Goal: Task Accomplishment & Management: Manage account settings

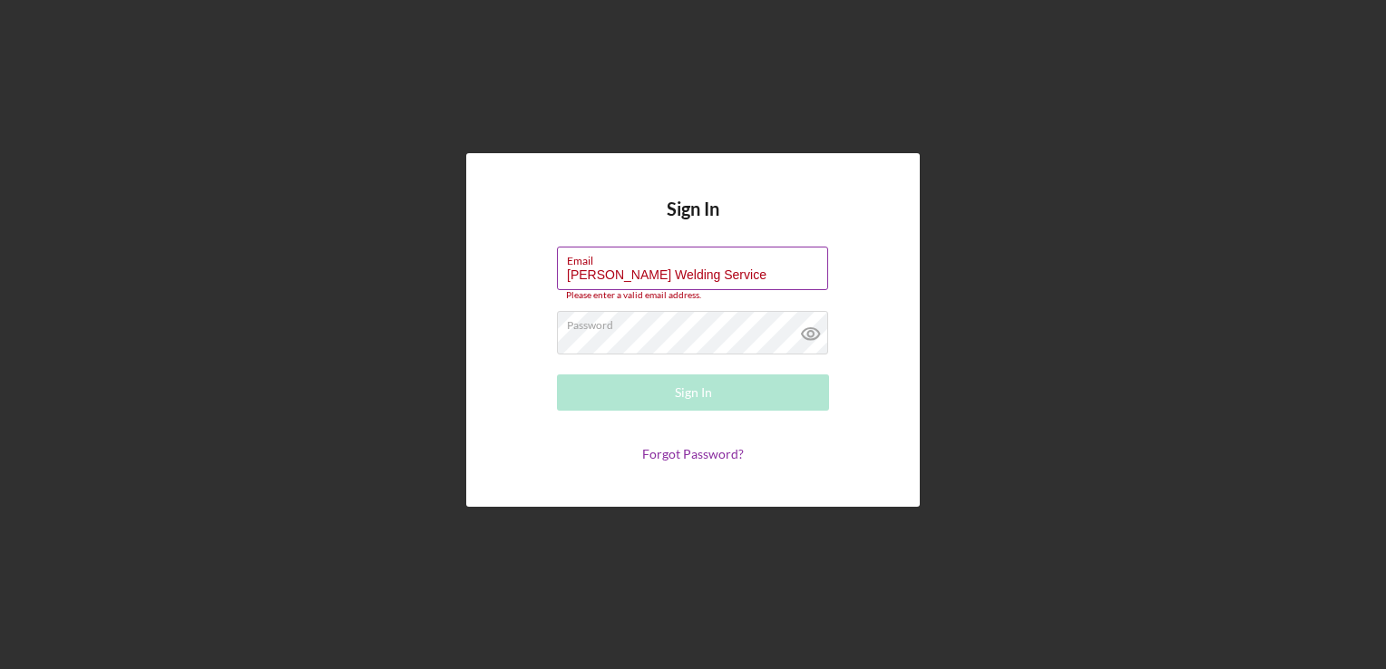
click at [739, 260] on label "Email" at bounding box center [697, 258] width 261 height 20
click at [739, 260] on input "[PERSON_NAME] Welding Service" at bounding box center [692, 269] width 271 height 44
type input "B"
click at [469, 375] on div "Sign In Email boydsw Please enter a valid email address. Password Sign In Forgo…" at bounding box center [693, 330] width 454 height 355
click at [679, 279] on input "boydsw" at bounding box center [692, 269] width 271 height 44
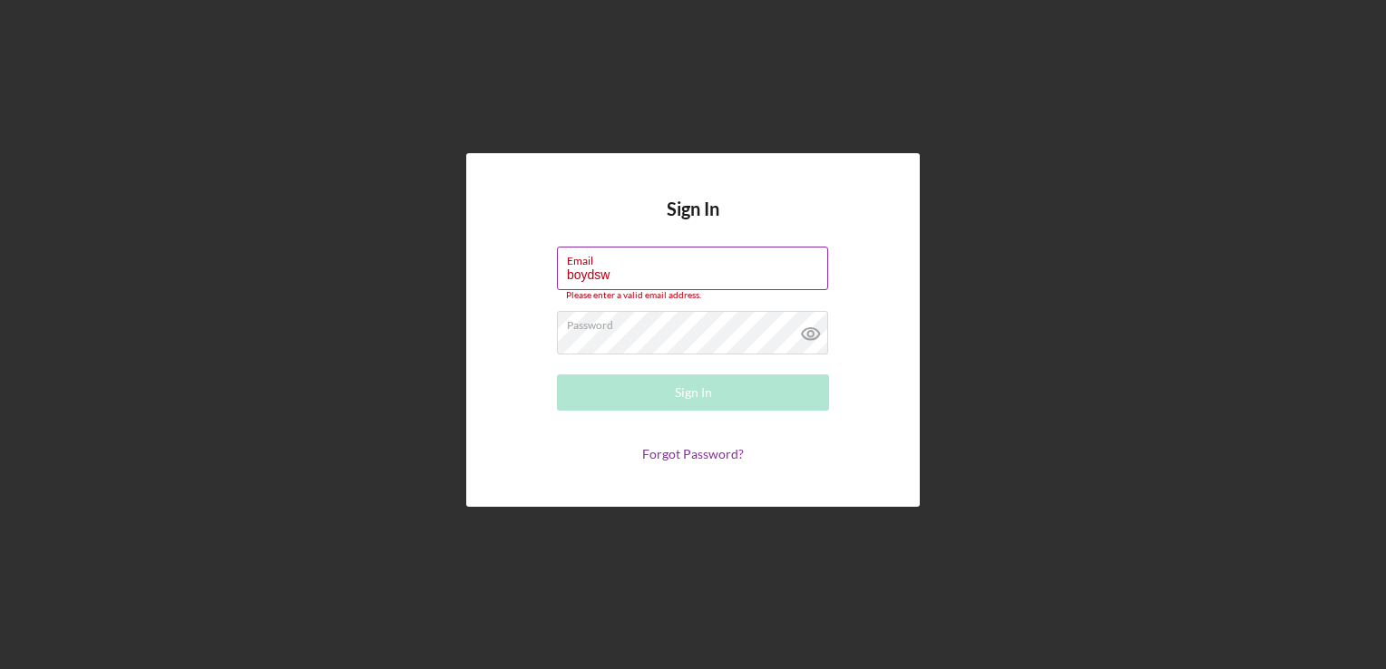
click at [689, 276] on input "boydsw" at bounding box center [692, 269] width 271 height 44
type input "[EMAIL_ADDRESS][DOMAIN_NAME]"
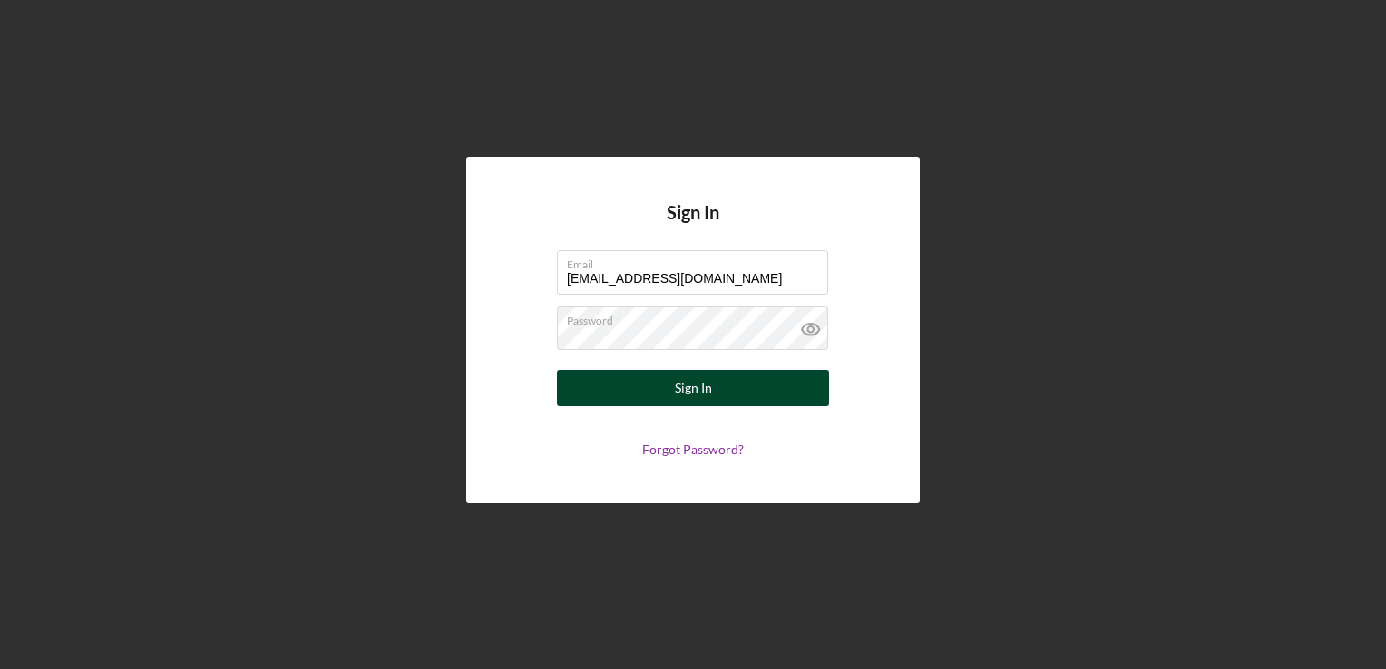
click at [757, 393] on button "Sign In" at bounding box center [693, 388] width 272 height 36
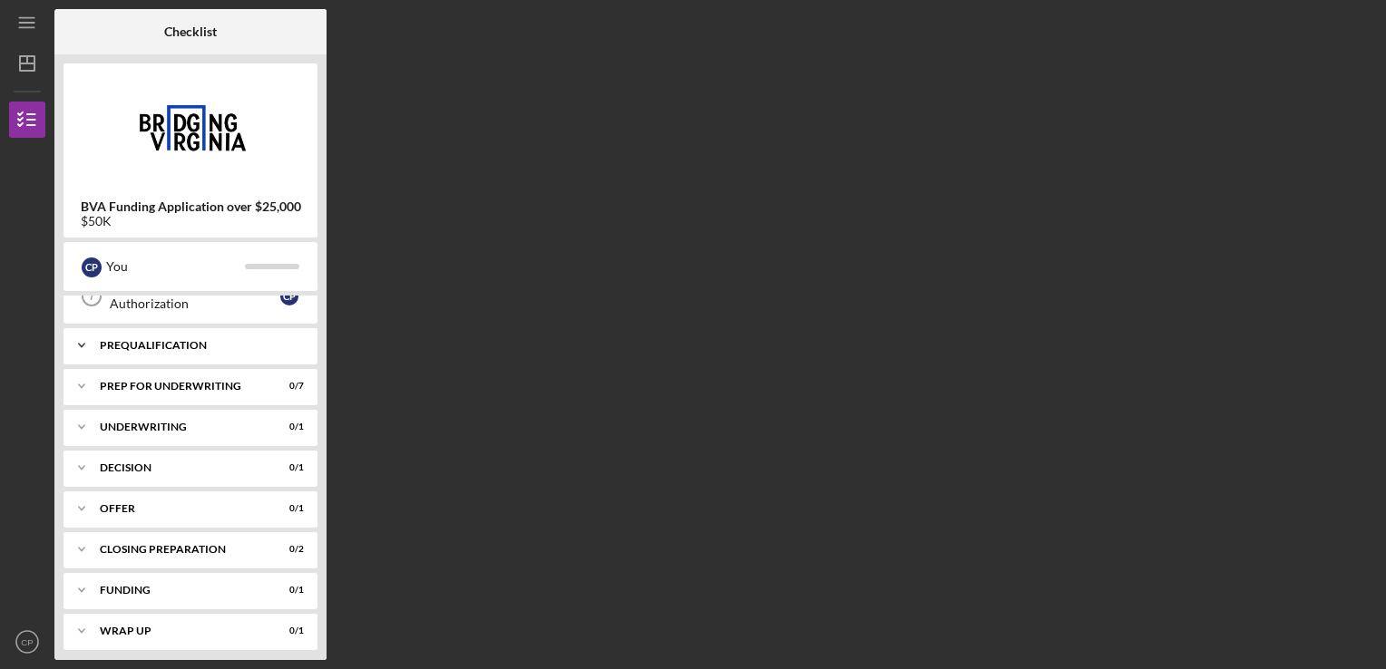
scroll to position [91, 0]
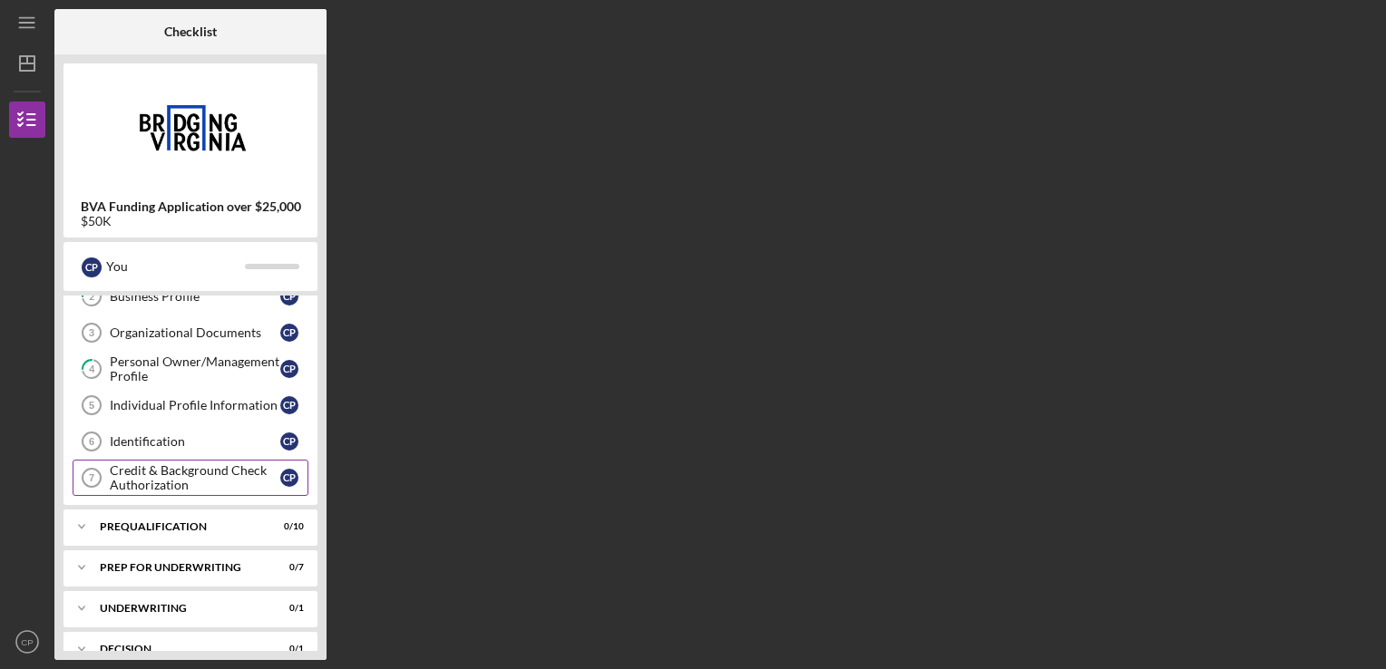
click at [207, 481] on div "Credit & Background Check Authorization" at bounding box center [195, 478] width 171 height 29
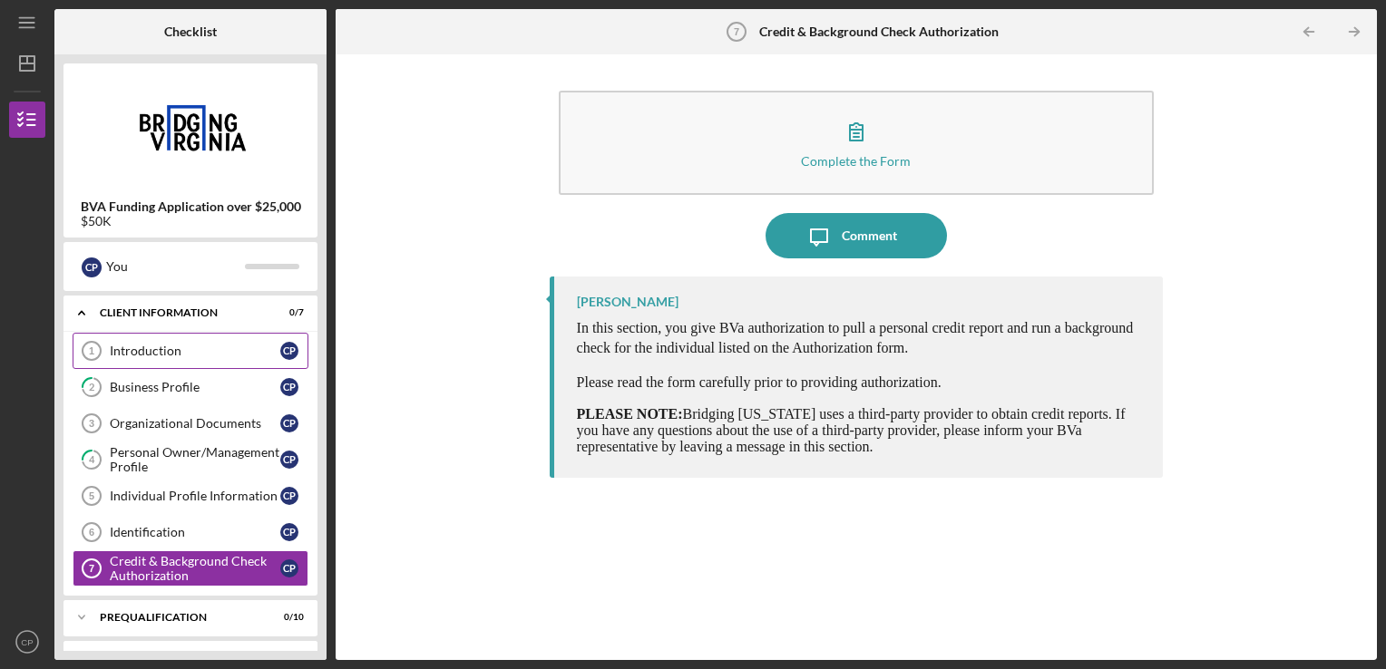
click at [204, 360] on link "Introduction 1 Introduction C P" at bounding box center [191, 351] width 236 height 36
